Goal: Information Seeking & Learning: Learn about a topic

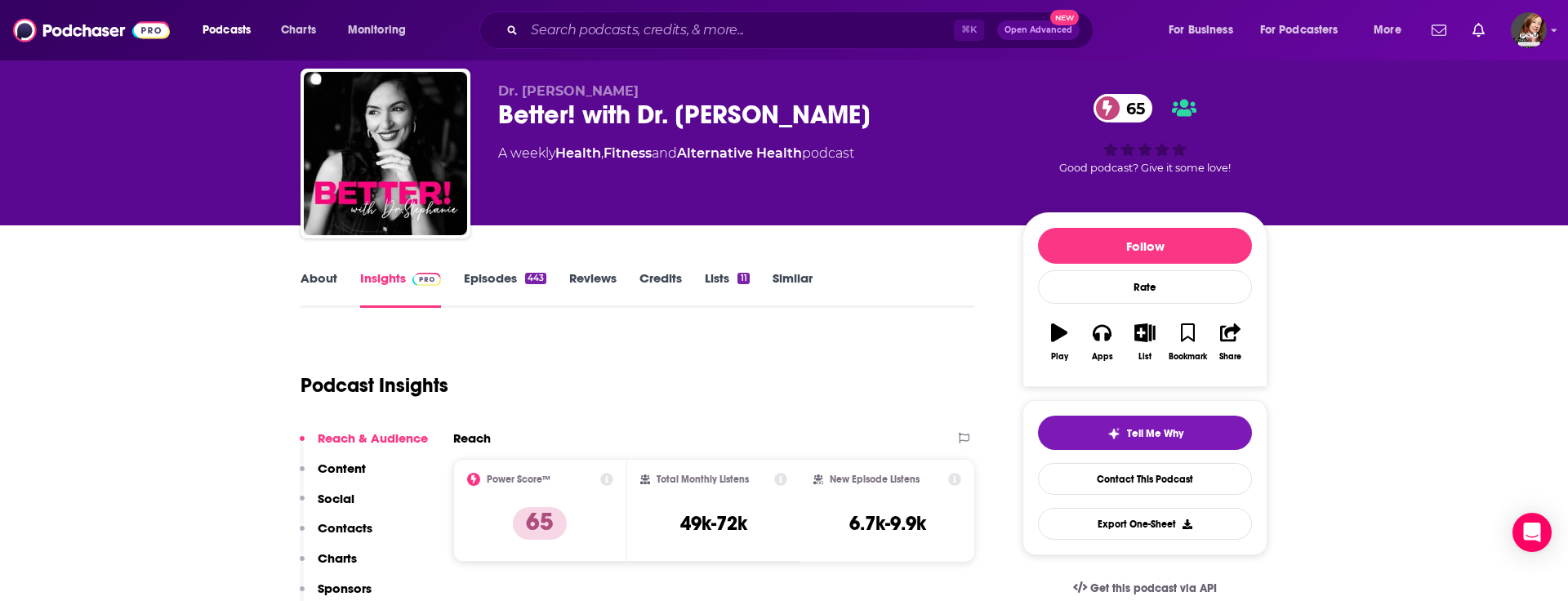
click at [574, 45] on div "⌘ K Open Advanced New" at bounding box center [786, 29] width 614 height 38
click at [571, 29] on input "Search podcasts, credits, & more..." at bounding box center [739, 30] width 430 height 27
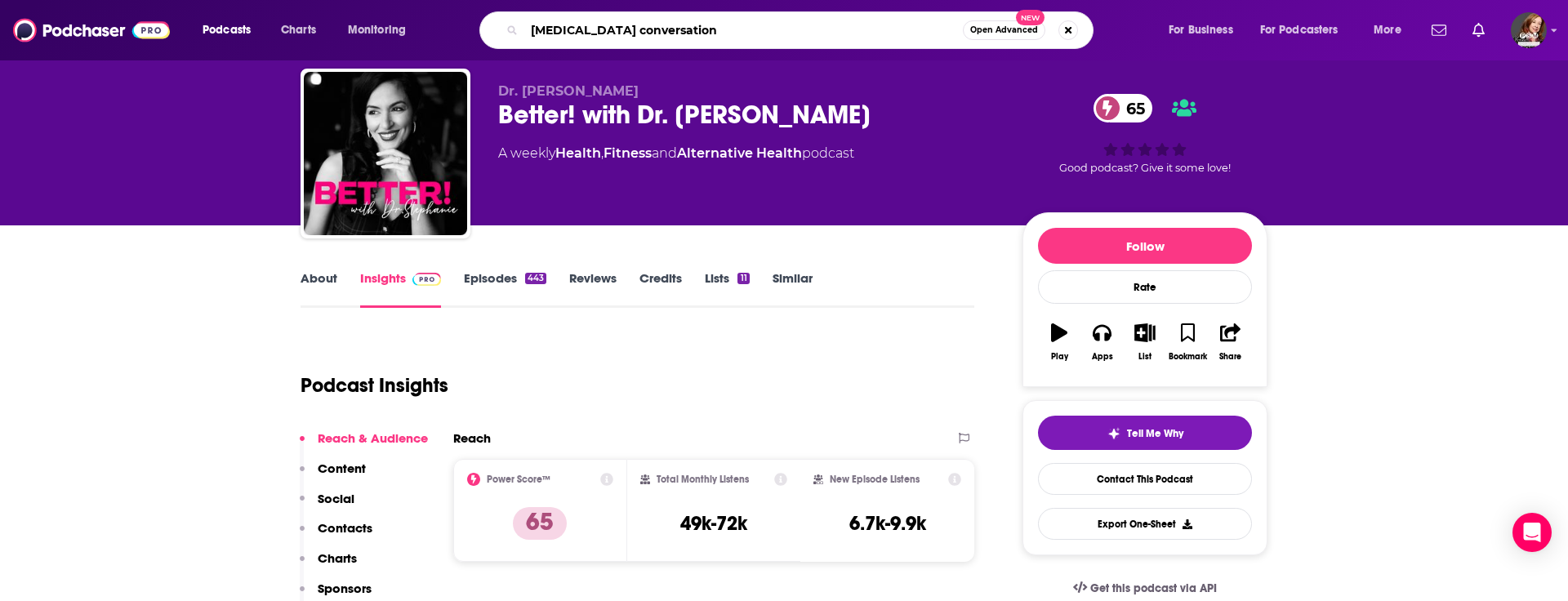
type input "[MEDICAL_DATA] conversations"
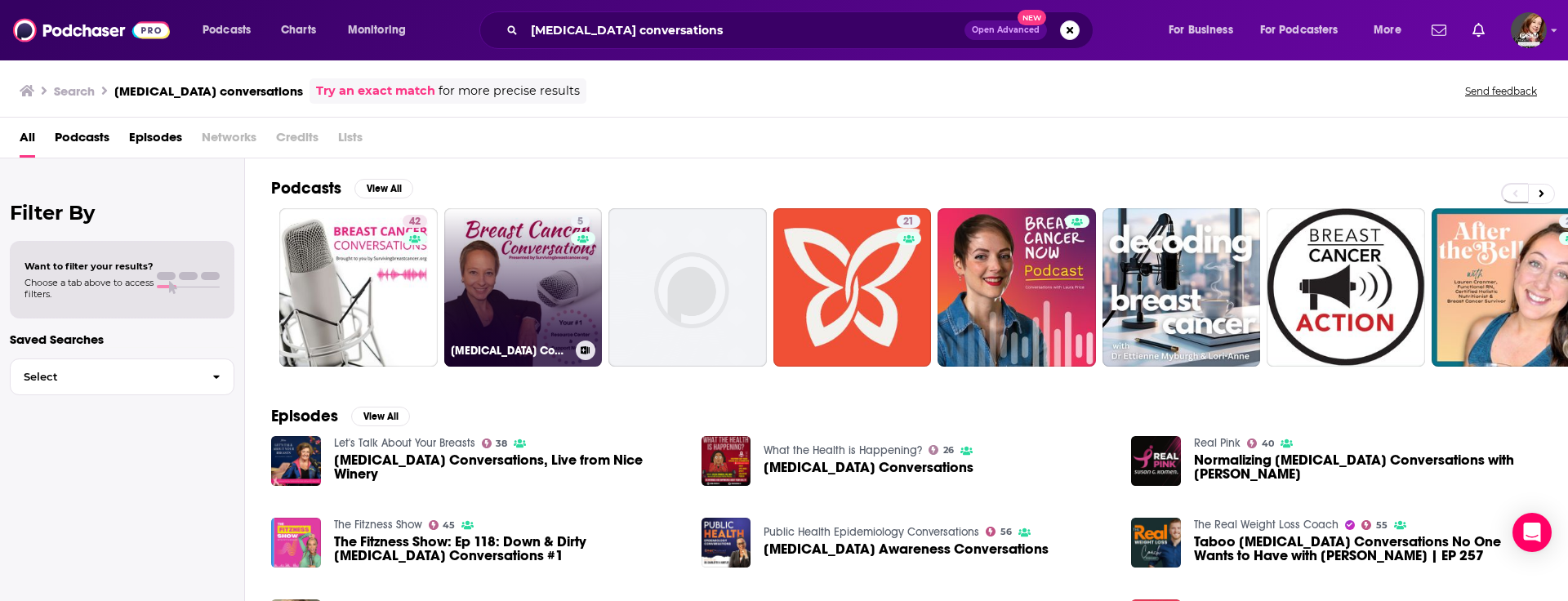
click at [518, 278] on link "5 [MEDICAL_DATA] Conversations" at bounding box center [523, 287] width 158 height 158
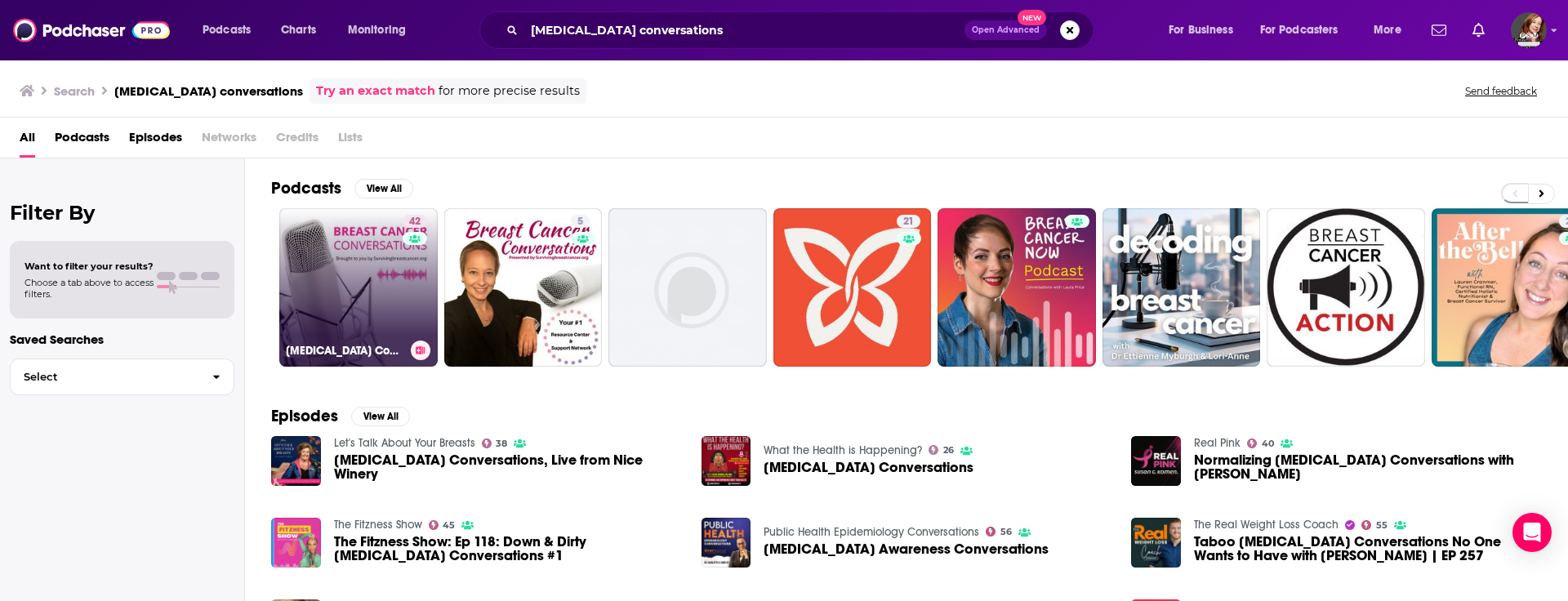
click at [362, 305] on link "42 [MEDICAL_DATA] Conversations" at bounding box center [358, 287] width 158 height 158
